Goal: Task Accomplishment & Management: Use online tool/utility

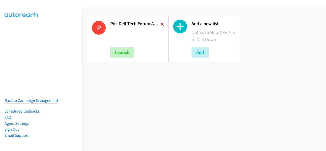
click at [161, 26] on icon at bounding box center [162, 25] width 4 height 4
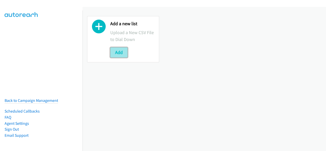
click at [125, 50] on button "Add" at bounding box center [118, 52] width 17 height 10
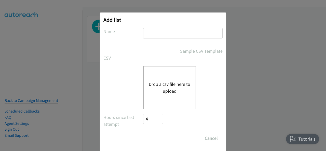
click at [161, 29] on input "text" at bounding box center [182, 33] width 79 height 10
type input "PDK Dell Tech Forum ANZ FY26Q3 Melbourne In-Person 12 August - K12"
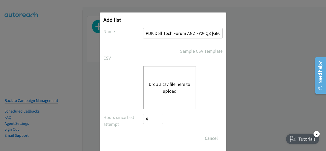
click at [167, 93] on button "Drop a csv file here to upload" at bounding box center [170, 88] width 42 height 14
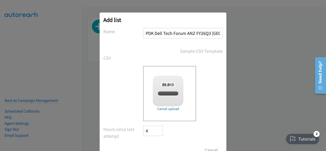
checkbox input "true"
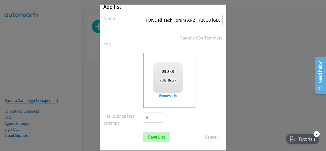
scroll to position [20, 0]
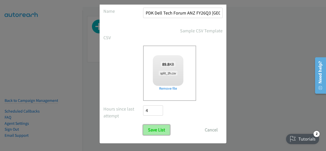
click at [156, 126] on input "Save List" at bounding box center [156, 130] width 27 height 10
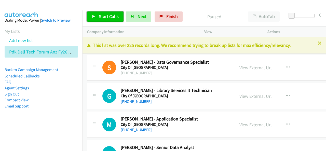
click at [115, 17] on span "Start Calls" at bounding box center [109, 16] width 20 height 6
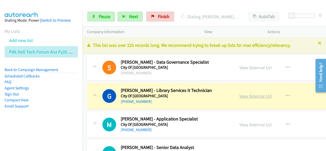
click at [246, 96] on link "View External Url" at bounding box center [255, 96] width 32 height 6
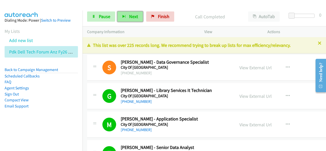
click at [125, 16] on button "Next" at bounding box center [129, 16] width 25 height 10
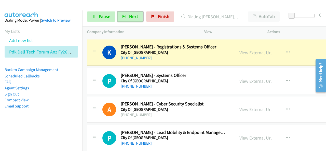
scroll to position [178, 0]
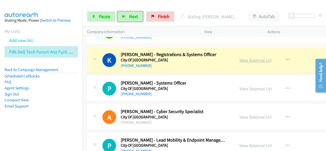
click at [249, 60] on link "View External Url" at bounding box center [255, 60] width 32 height 6
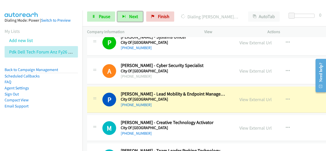
scroll to position [229, 0]
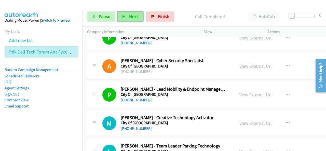
click at [134, 19] on span "Next" at bounding box center [133, 16] width 9 height 6
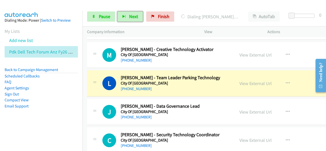
scroll to position [305, 0]
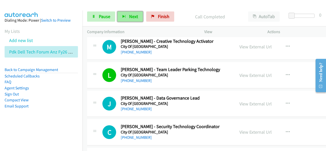
click at [135, 19] on span "Next" at bounding box center [133, 16] width 9 height 6
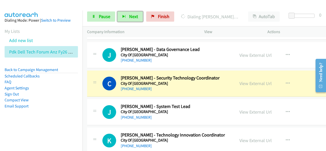
scroll to position [356, 0]
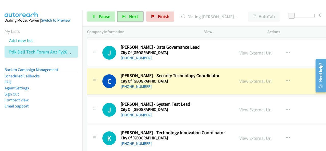
drag, startPoint x: 250, startPoint y: 79, endPoint x: 251, endPoint y: 74, distance: 4.7
click at [247, 82] on link "View External Url" at bounding box center [255, 81] width 32 height 6
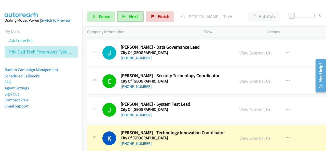
scroll to position [407, 0]
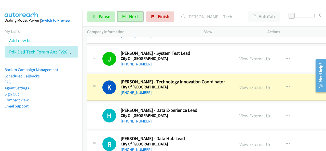
click at [247, 87] on link "View External Url" at bounding box center [255, 87] width 32 height 6
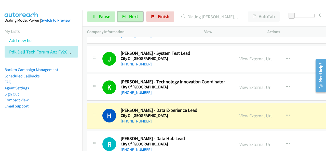
click at [249, 114] on link "View External Url" at bounding box center [255, 116] width 32 height 6
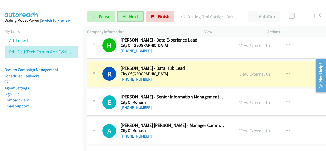
scroll to position [483, 0]
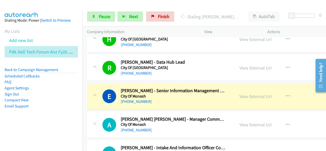
click at [264, 29] on div "Actions" at bounding box center [293, 31] width 63 height 11
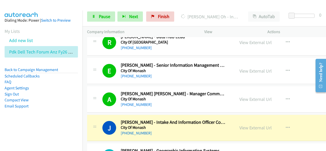
scroll to position [534, 0]
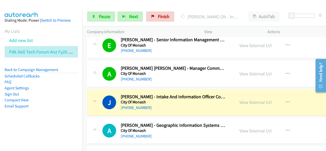
click at [256, 104] on div "View External Url View External Url Schedule/Manage Callback Start Calls Here R…" at bounding box center [273, 102] width 78 height 17
click at [255, 101] on link "View External Url" at bounding box center [255, 102] width 32 height 6
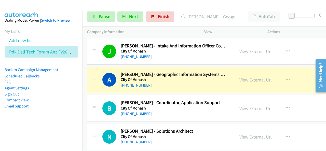
scroll to position [610, 0]
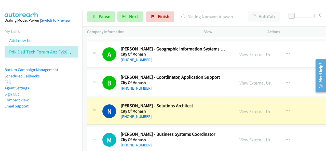
click at [214, 14] on p "Dialing Narayan Alawandi - Solutions Architect" at bounding box center [210, 16] width 58 height 7
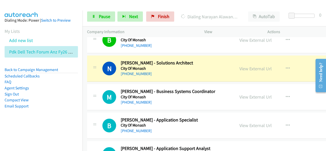
scroll to position [661, 0]
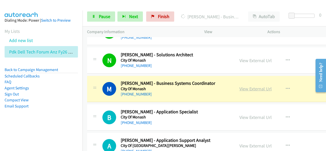
click at [250, 86] on link "View External Url" at bounding box center [255, 89] width 32 height 6
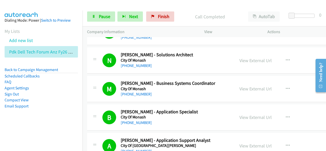
drag, startPoint x: 189, startPoint y: 10, endPoint x: 186, endPoint y: 11, distance: 3.1
click at [189, 10] on div "Start Calls Pause Next Finish Call Completed AutoTab AutoTab 0" at bounding box center [203, 17] width 243 height 20
click at [129, 15] on span "Next" at bounding box center [133, 16] width 9 height 6
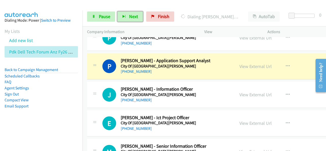
scroll to position [814, 0]
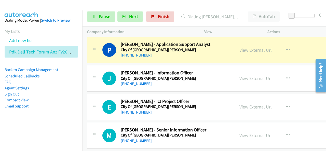
click at [197, 6] on div at bounding box center [160, 10] width 321 height 20
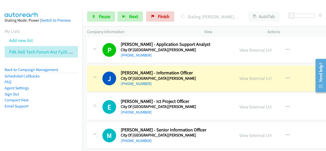
drag, startPoint x: 238, startPoint y: 8, endPoint x: 250, endPoint y: 3, distance: 13.2
click at [238, 8] on div "Start Calls Pause Next Finish Dialing Justin Paul Sammons - Information Officer…" at bounding box center [203, 17] width 243 height 20
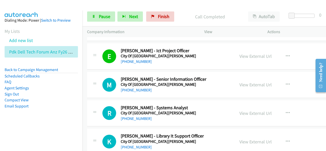
scroll to position [865, 0]
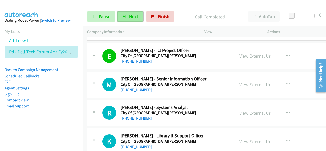
click at [136, 18] on span "Next" at bounding box center [133, 16] width 9 height 6
click at [140, 21] on button "Next" at bounding box center [129, 16] width 25 height 10
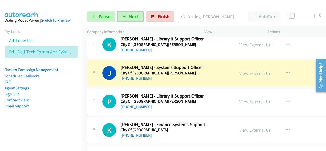
scroll to position [966, 0]
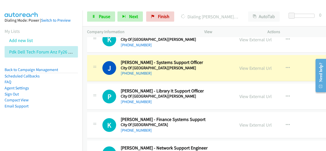
click at [57, 97] on li "Compact View" at bounding box center [41, 100] width 73 height 6
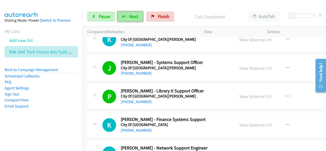
click at [136, 13] on span "Next" at bounding box center [133, 16] width 9 height 6
click at [133, 16] on span "Next" at bounding box center [133, 16] width 9 height 6
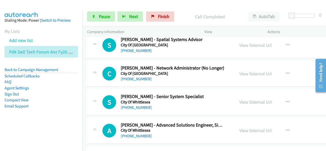
scroll to position [1246, 0]
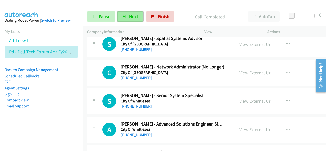
click at [127, 15] on button "Next" at bounding box center [129, 16] width 25 height 10
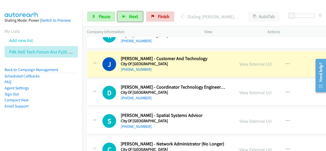
scroll to position [1170, 0]
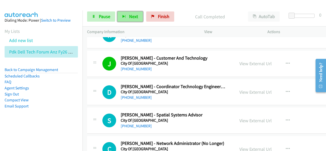
click at [135, 16] on span "Next" at bounding box center [133, 16] width 9 height 6
click at [126, 16] on button "Next" at bounding box center [129, 16] width 25 height 10
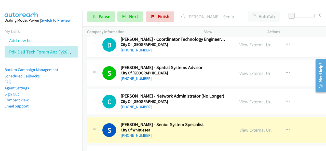
scroll to position [1221, 0]
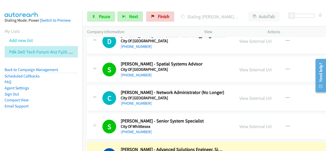
click at [230, 14] on p "Dialing Alan Jiang - Advanced Solutions Engineer, Simulation" at bounding box center [210, 16] width 58 height 7
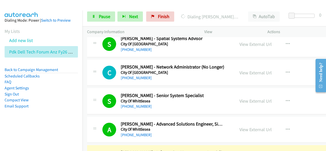
click at [184, 25] on div "Start Calls Pause Next Finish Dialing Christine Kousidis - Information Manageme…" at bounding box center [203, 17] width 243 height 20
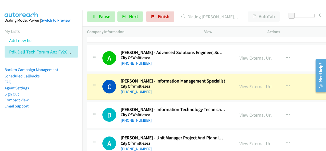
scroll to position [1322, 0]
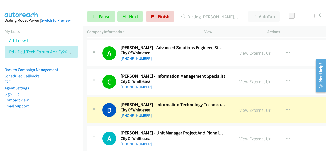
click at [249, 107] on link "View External Url" at bounding box center [255, 110] width 32 height 6
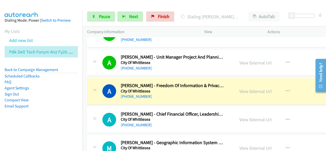
scroll to position [1424, 0]
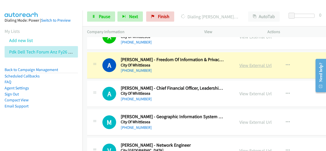
click at [254, 62] on link "View External Url" at bounding box center [255, 65] width 32 height 6
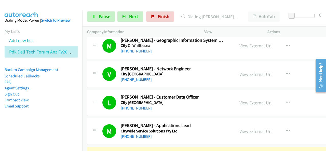
scroll to position [1602, 0]
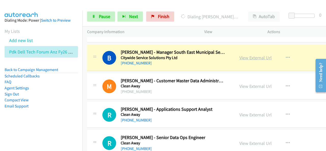
click at [251, 55] on link "View External Url" at bounding box center [255, 58] width 32 height 6
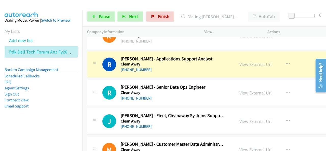
scroll to position [1653, 0]
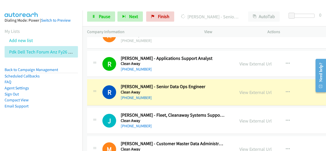
click at [201, 5] on div at bounding box center [160, 10] width 321 height 20
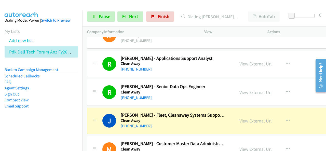
scroll to position [1679, 0]
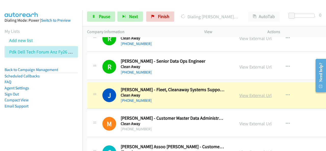
click at [261, 92] on link "View External Url" at bounding box center [255, 95] width 32 height 6
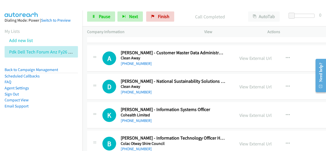
scroll to position [1806, 0]
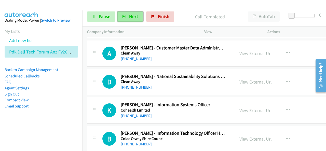
click at [136, 14] on span "Next" at bounding box center [133, 16] width 9 height 6
click at [136, 20] on button "Next" at bounding box center [129, 16] width 25 height 10
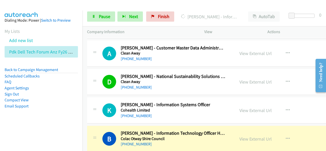
click at [25, 119] on aside "Dialing Mode: Power | Switch to Preview My Lists Add new list Pdk Dell Tech For…" at bounding box center [41, 71] width 82 height 122
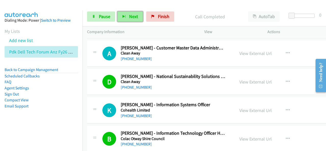
click at [134, 19] on span "Next" at bounding box center [133, 16] width 9 height 6
click at [196, 7] on div "Start Calls Pause Next Finish Call Completed AutoTab AutoTab 0" at bounding box center [203, 17] width 243 height 20
drag, startPoint x: 285, startPoint y: 36, endPoint x: 275, endPoint y: 26, distance: 13.9
click at [285, 36] on div "Actions" at bounding box center [293, 31] width 63 height 11
click at [132, 12] on button "Next" at bounding box center [129, 16] width 25 height 10
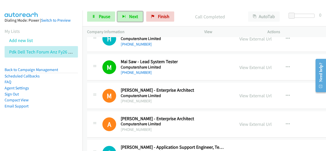
scroll to position [2035, 0]
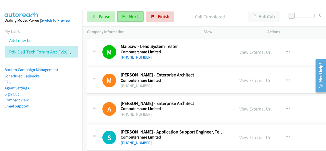
click at [133, 14] on span "Next" at bounding box center [133, 16] width 9 height 6
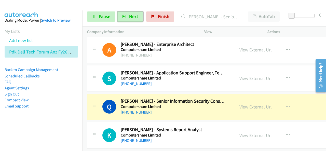
scroll to position [2111, 0]
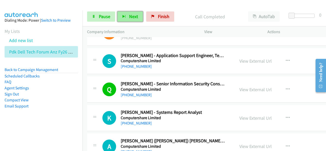
drag, startPoint x: 130, startPoint y: 15, endPoint x: 127, endPoint y: 20, distance: 6.8
click at [130, 15] on span "Next" at bounding box center [133, 16] width 9 height 6
click at [126, 16] on button "Next" at bounding box center [129, 16] width 25 height 10
click at [95, 4] on div at bounding box center [160, 10] width 321 height 20
click at [121, 14] on button "Next" at bounding box center [129, 16] width 25 height 10
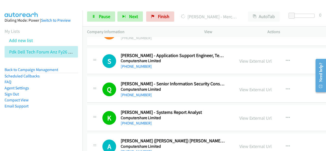
click at [189, 6] on div at bounding box center [160, 10] width 321 height 20
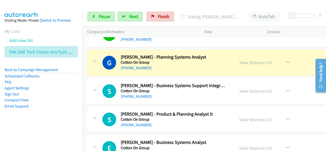
scroll to position [2365, 0]
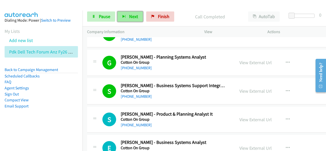
click at [136, 15] on span "Next" at bounding box center [133, 16] width 9 height 6
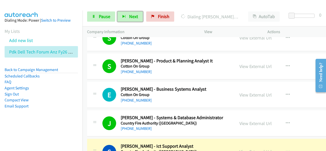
scroll to position [2442, 0]
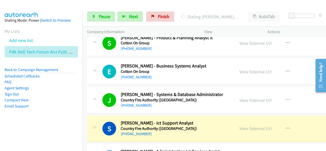
drag, startPoint x: 201, startPoint y: 14, endPoint x: 190, endPoint y: 17, distance: 11.4
click at [201, 14] on p "Dialing Sasidhar Beeravelli - Ict Support Analyst" at bounding box center [210, 16] width 58 height 7
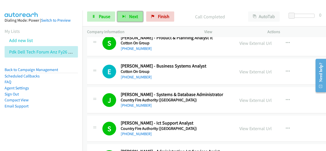
click at [133, 17] on span "Next" at bounding box center [133, 16] width 9 height 6
click at [137, 16] on span "Next" at bounding box center [133, 16] width 9 height 6
click at [204, 4] on div at bounding box center [160, 10] width 321 height 20
click at [123, 17] on icon "button" at bounding box center [124, 17] width 4 height 4
click at [129, 22] on div "Start Calls Pause Next Finish Call Completed AutoTab AutoTab 0" at bounding box center [203, 17] width 243 height 20
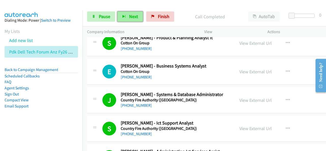
click at [127, 17] on button "Next" at bounding box center [129, 16] width 25 height 10
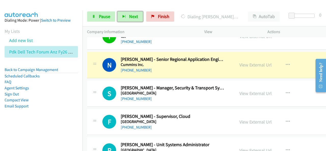
scroll to position [3103, 0]
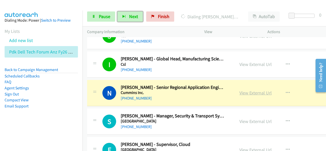
drag, startPoint x: 246, startPoint y: 89, endPoint x: 247, endPoint y: 84, distance: 4.6
click at [247, 90] on link "View External Url" at bounding box center [255, 93] width 32 height 6
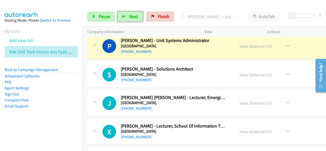
scroll to position [3230, 0]
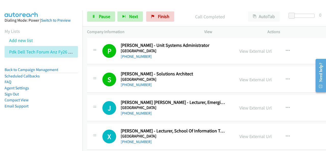
click at [203, 8] on div "Start Calls Pause Next Finish Call Completed AutoTab AutoTab 0" at bounding box center [203, 17] width 243 height 20
click at [139, 16] on button "Next" at bounding box center [129, 16] width 25 height 10
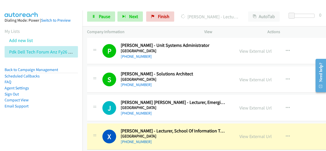
click at [194, 5] on div at bounding box center [160, 10] width 321 height 20
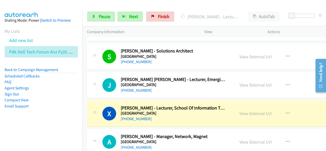
scroll to position [3281, 0]
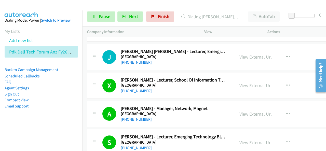
click at [281, 7] on div at bounding box center [160, 10] width 321 height 20
click at [103, 18] on span "Pause" at bounding box center [104, 16] width 11 height 6
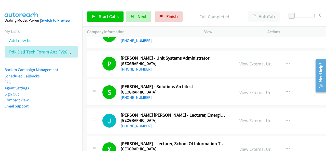
scroll to position [3179, 0]
